Goal: Information Seeking & Learning: Learn about a topic

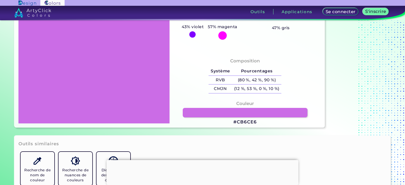
scroll to position [26, 0]
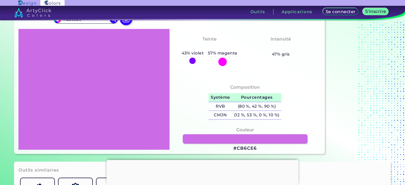
click at [262, 97] on font "Pourcentages" at bounding box center [257, 97] width 32 height 5
click at [221, 97] on font "Système" at bounding box center [220, 97] width 19 height 5
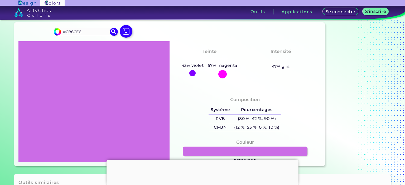
scroll to position [0, 0]
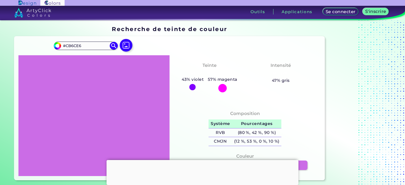
click at [271, 123] on font "Pourcentages" at bounding box center [257, 123] width 32 height 5
click at [237, 115] on font "Composition" at bounding box center [245, 113] width 30 height 5
click at [231, 113] on font "Composition" at bounding box center [245, 113] width 30 height 5
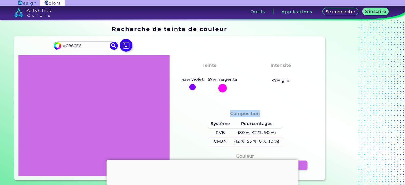
click at [231, 113] on font "Composition" at bounding box center [245, 113] width 30 height 5
click at [204, 114] on div "Composition Système Pourcentages RVB (80 %, 42 %, 90 %) CMJN (12 %, 53 %, 0 %, …" at bounding box center [245, 129] width 143 height 42
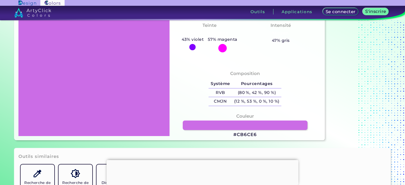
scroll to position [53, 0]
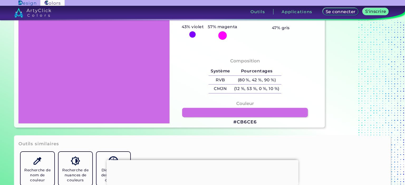
click at [244, 113] on link at bounding box center [245, 112] width 126 height 9
